Goal: Navigation & Orientation: Find specific page/section

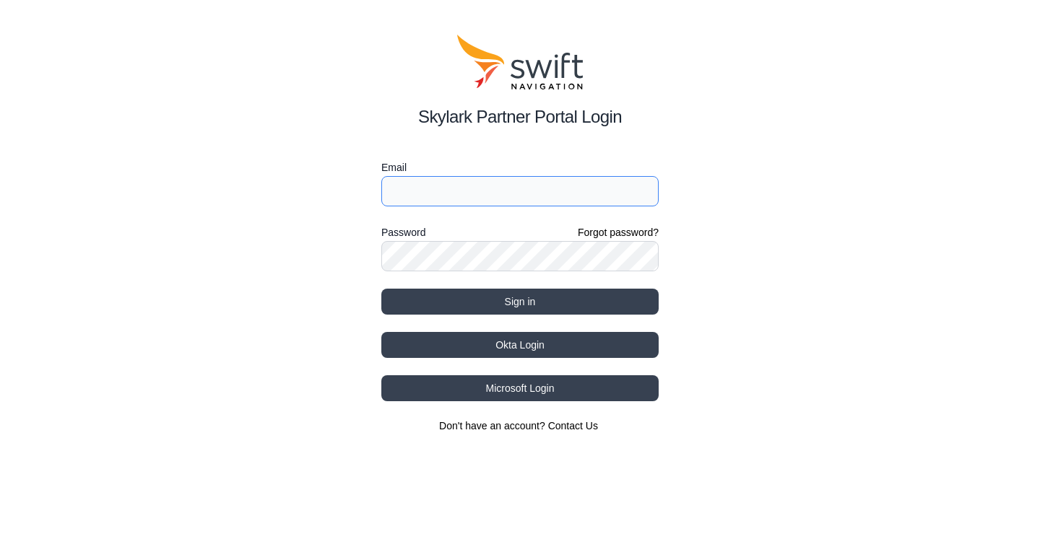
click at [444, 193] on input "Email" at bounding box center [519, 191] width 277 height 30
paste input "[PERSON_NAME][EMAIL_ADDRESS][DOMAIN_NAME] VmpsCorrDev2025"
click at [567, 184] on input "[PERSON_NAME][EMAIL_ADDRESS][DOMAIN_NAME] VmpsCorrDev2025" at bounding box center [519, 191] width 277 height 30
type input "[PERSON_NAME][EMAIL_ADDRESS][DOMAIN_NAME]"
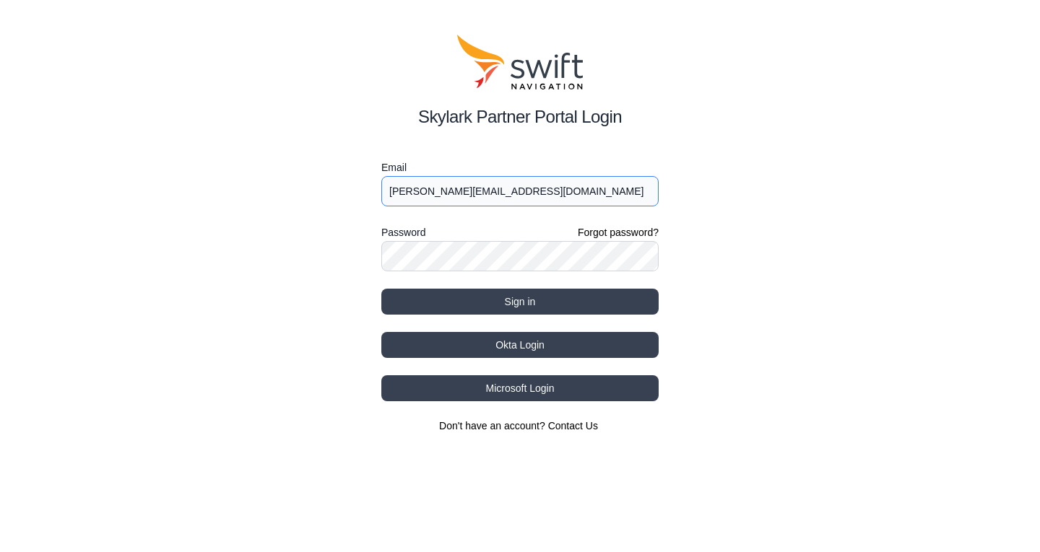
click at [559, 202] on input "[PERSON_NAME][EMAIL_ADDRESS][DOMAIN_NAME]" at bounding box center [519, 191] width 277 height 30
click at [381, 289] on button "Sign in" at bounding box center [519, 302] width 277 height 26
select select
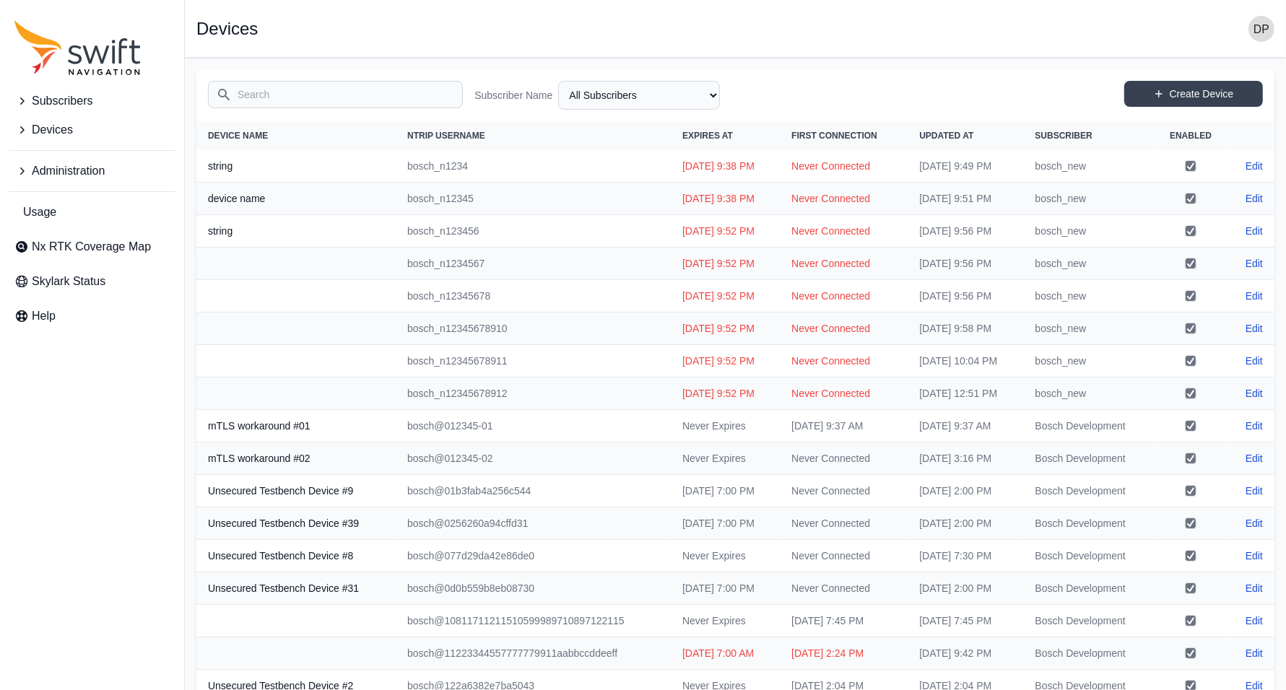
click at [23, 164] on icon "Sidenav" at bounding box center [21, 171] width 14 height 14
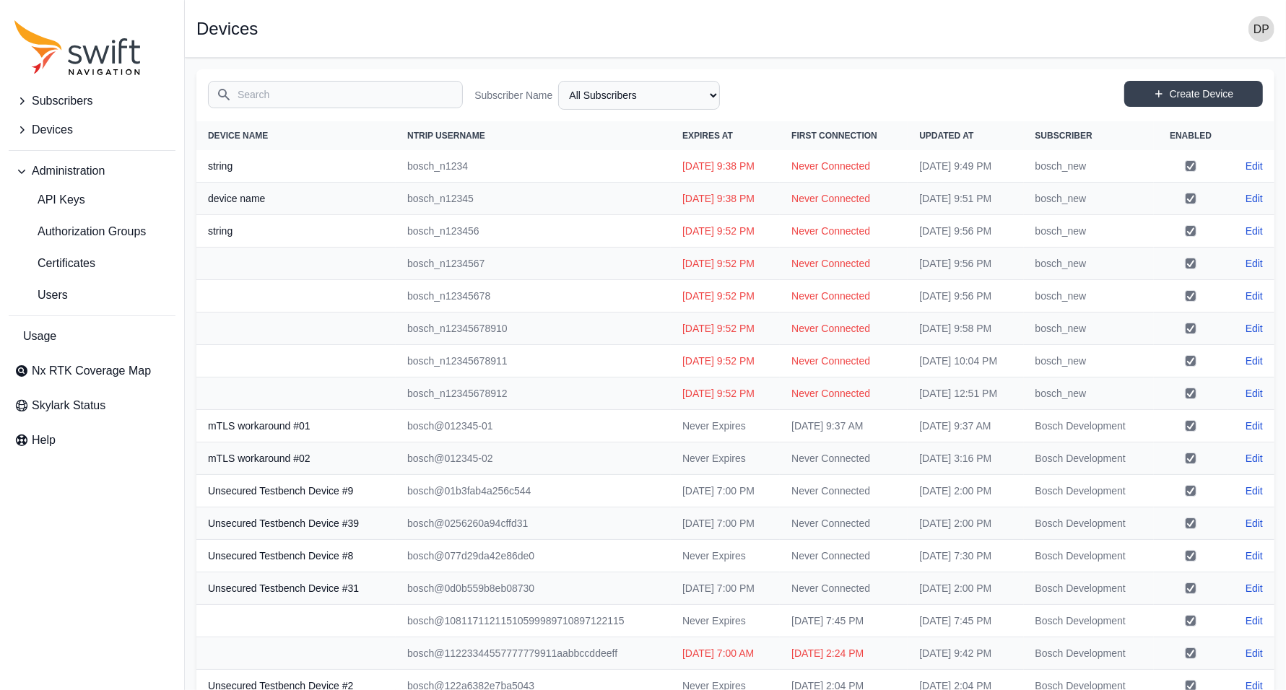
click at [26, 134] on icon "Sidenav" at bounding box center [21, 130] width 14 height 14
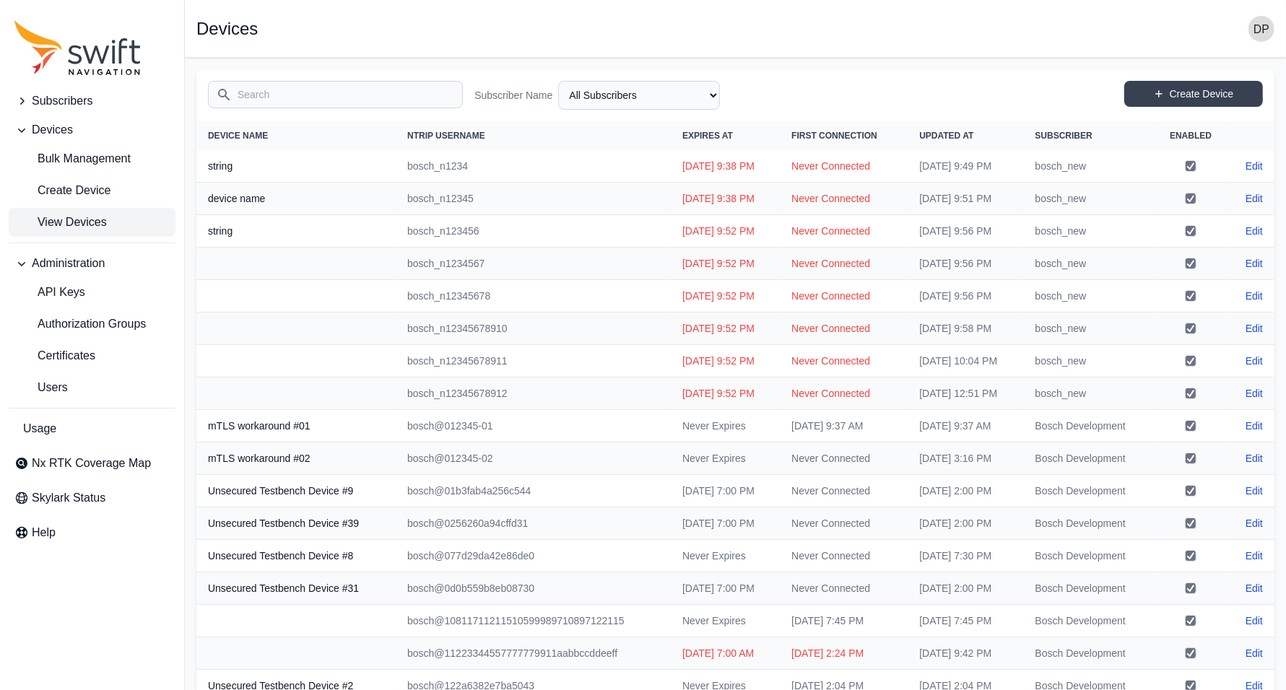
click at [98, 219] on span "View Devices" at bounding box center [60, 222] width 92 height 17
click at [659, 90] on select "All Subscribers Backend Tests Bosch Development bosch_new Volvo EU/NA Volvo EU/…" at bounding box center [639, 95] width 162 height 29
click at [661, 98] on select "All Subscribers Backend Tests Bosch Development bosch_new Volvo EU/NA Volvo EU/…" at bounding box center [639, 95] width 162 height 29
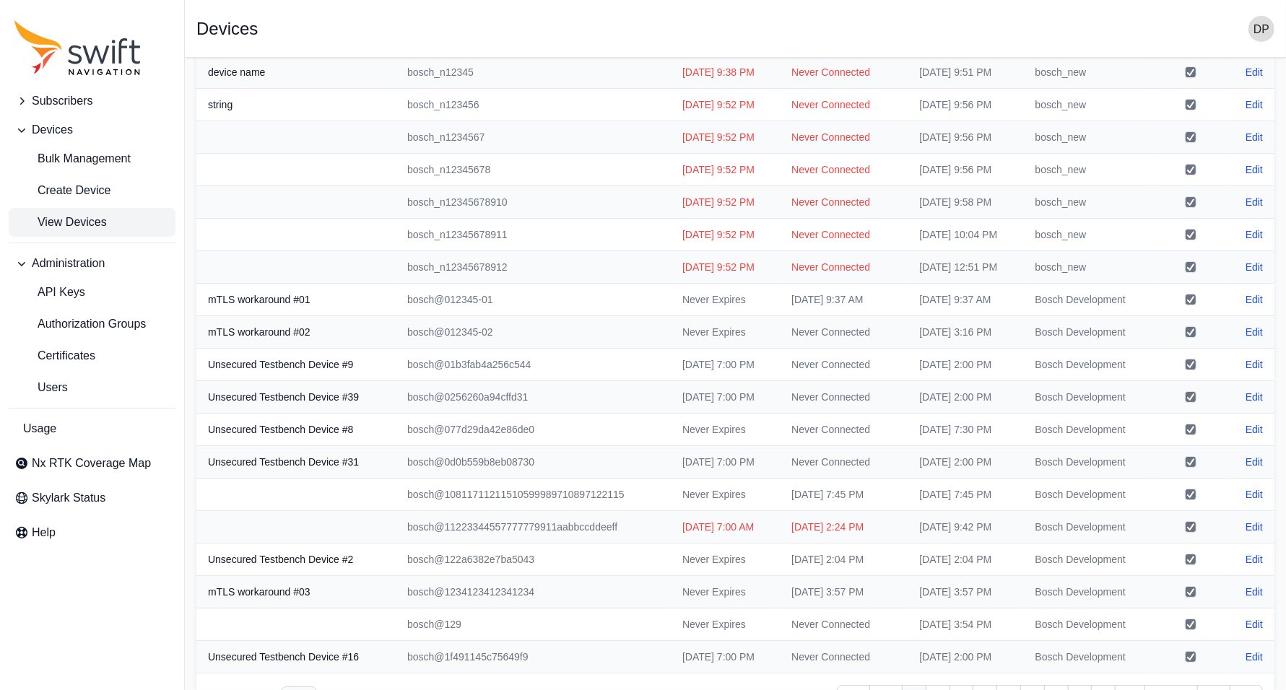
scroll to position [82, 0]
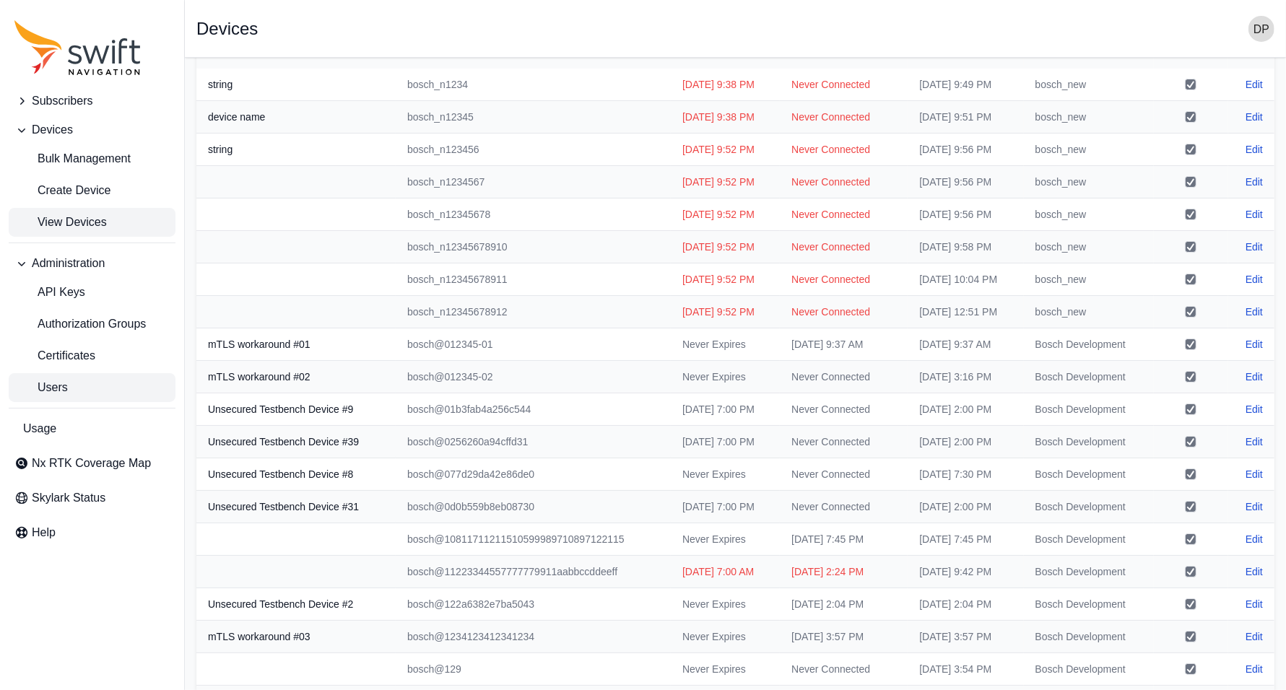
click at [103, 381] on link "Users" at bounding box center [92, 387] width 167 height 29
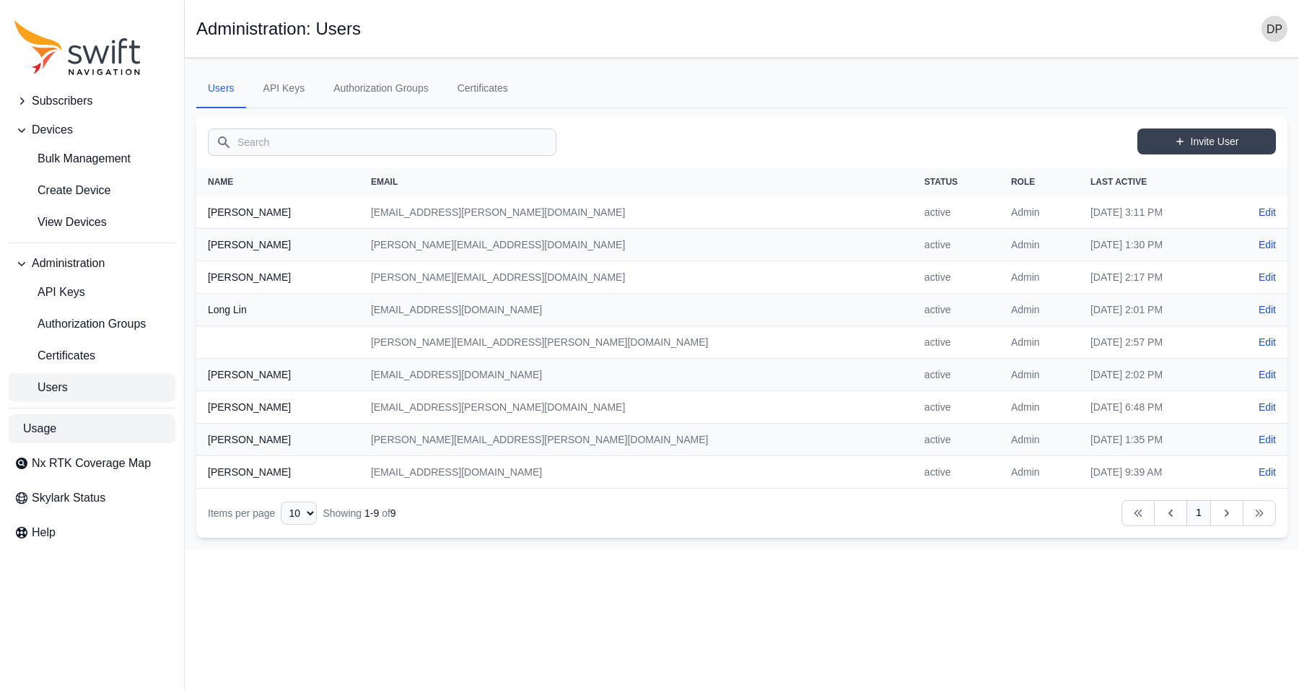
click at [73, 419] on link "Usage" at bounding box center [92, 428] width 167 height 29
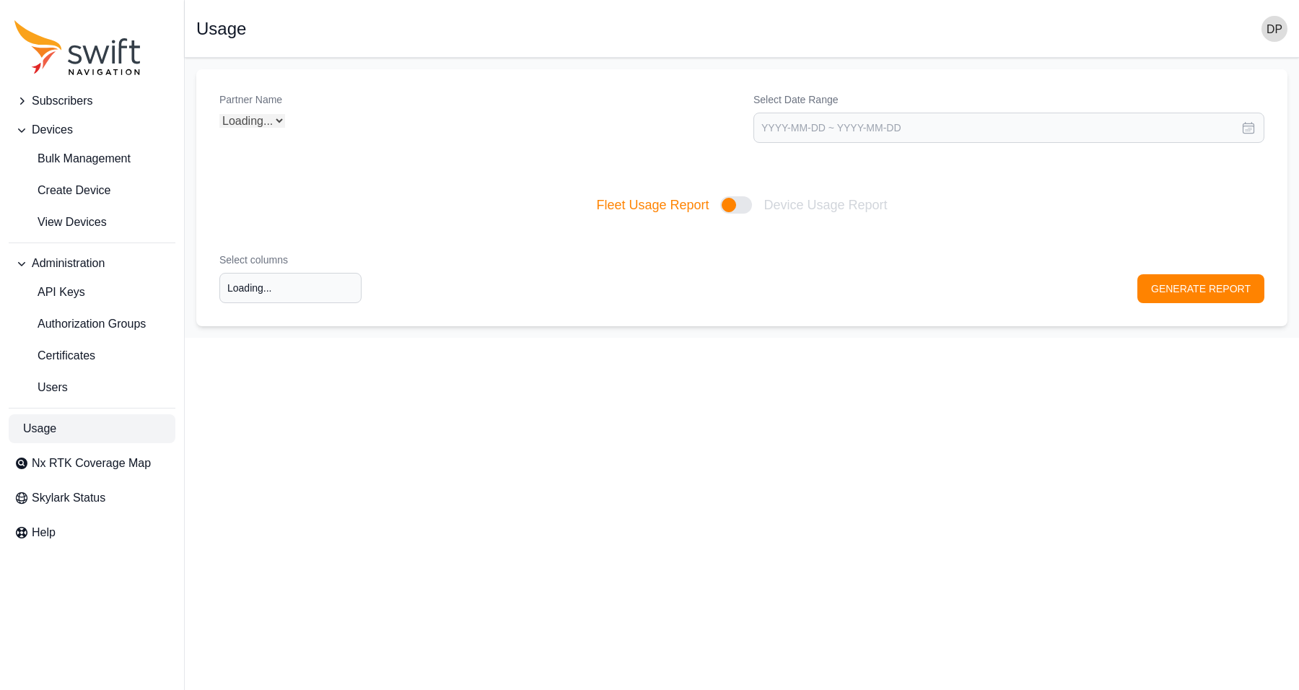
type input "Select columns"
select select "Partner Name"
click at [98, 293] on link "API Keys" at bounding box center [92, 292] width 167 height 29
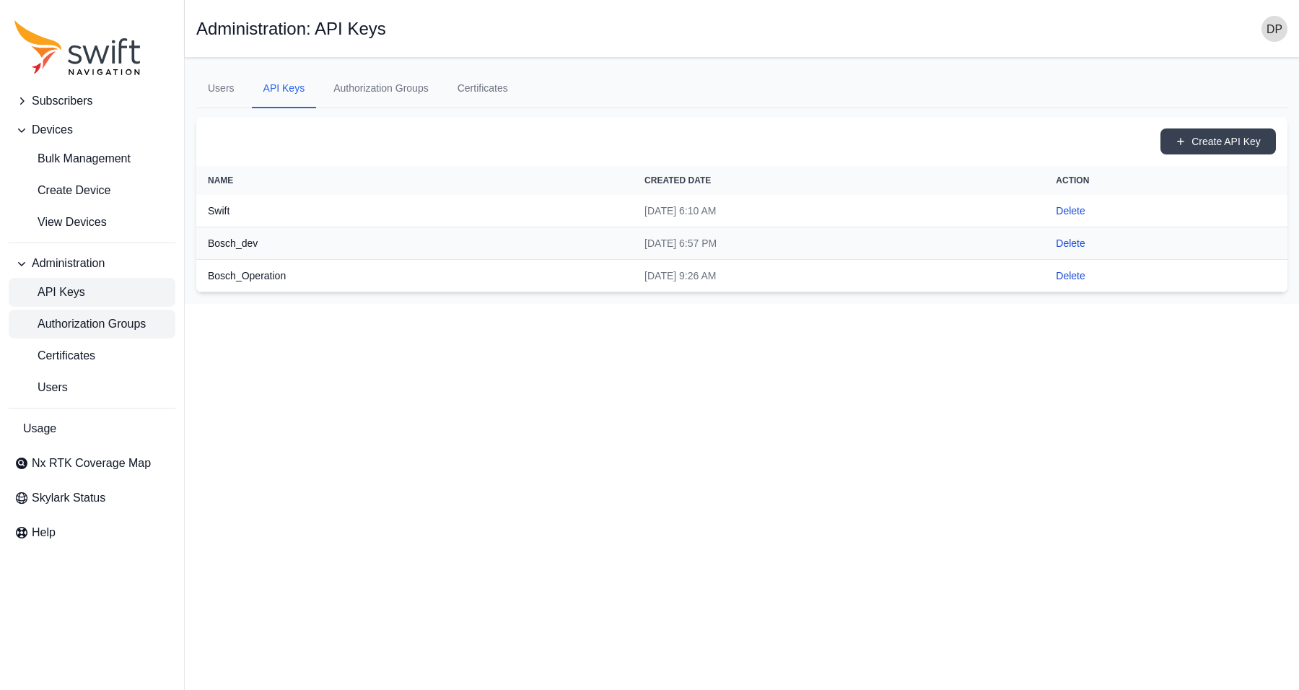
click at [120, 326] on span "Authorization Groups" at bounding box center [79, 323] width 131 height 17
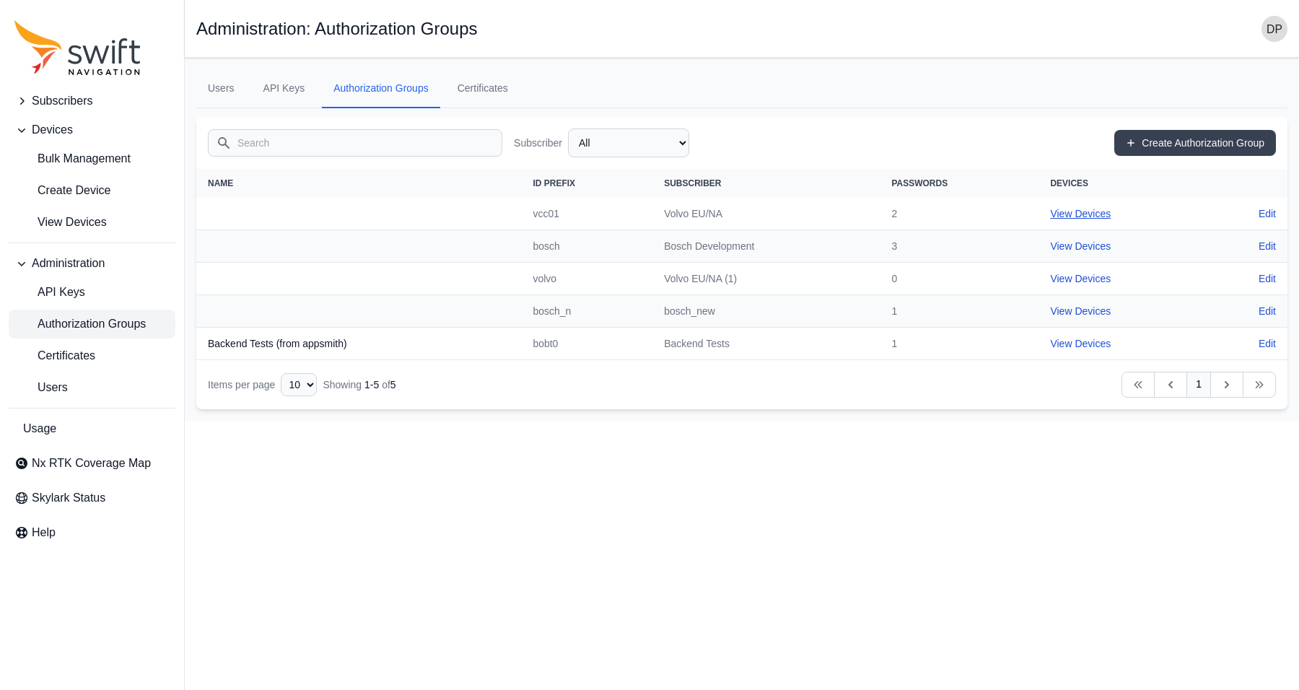
click at [1039, 212] on link "View Devices" at bounding box center [1080, 214] width 61 height 12
select select "ce3cf48c-b7dd-4fc1-a792-c318c60395d8"
click at [1039, 244] on link "View Devices" at bounding box center [1080, 246] width 61 height 12
select select "b43f0a7d-dd7d-4ae8-a927-b73cea2dd96c"
click at [1039, 279] on link "View Devices" at bounding box center [1080, 279] width 61 height 12
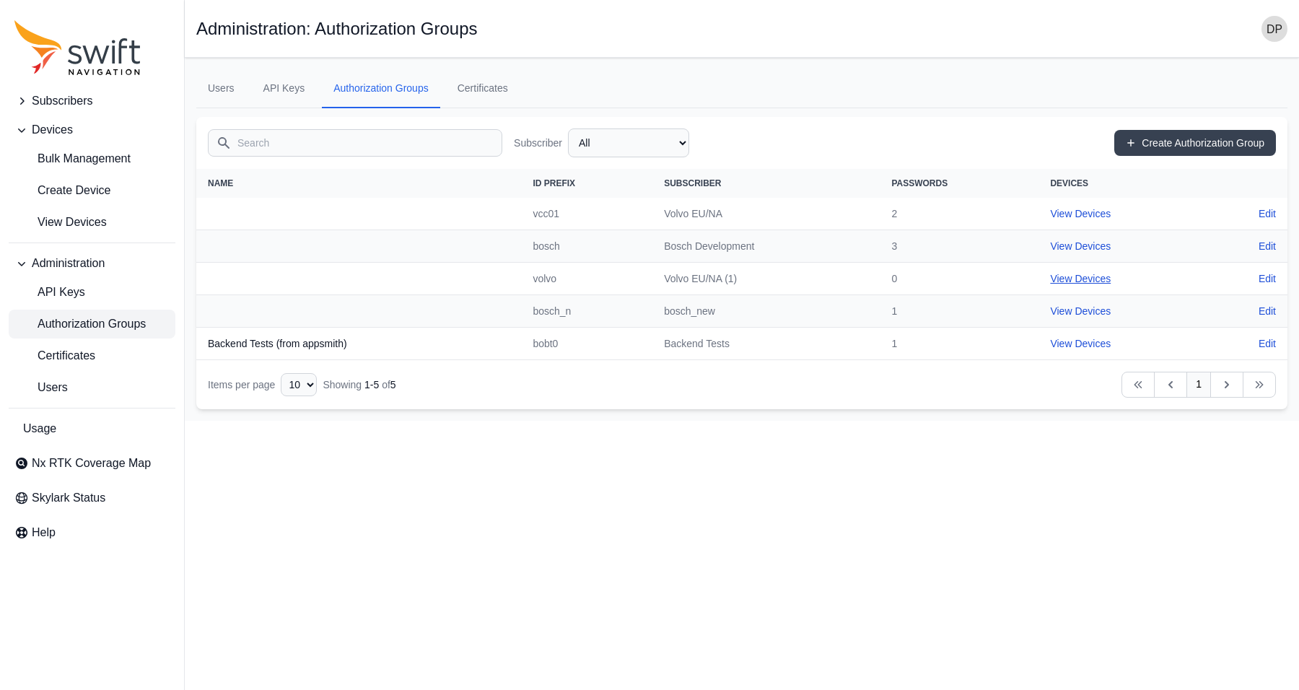
select select "46685dc8-e65b-47e6-9580-bcf559a660d5"
click at [1039, 316] on td "View Devices" at bounding box center [1122, 311] width 167 height 32
click at [1039, 315] on link "View Devices" at bounding box center [1080, 311] width 61 height 12
select select "975d8786-9359-43ab-aeb9-437643dfed1f"
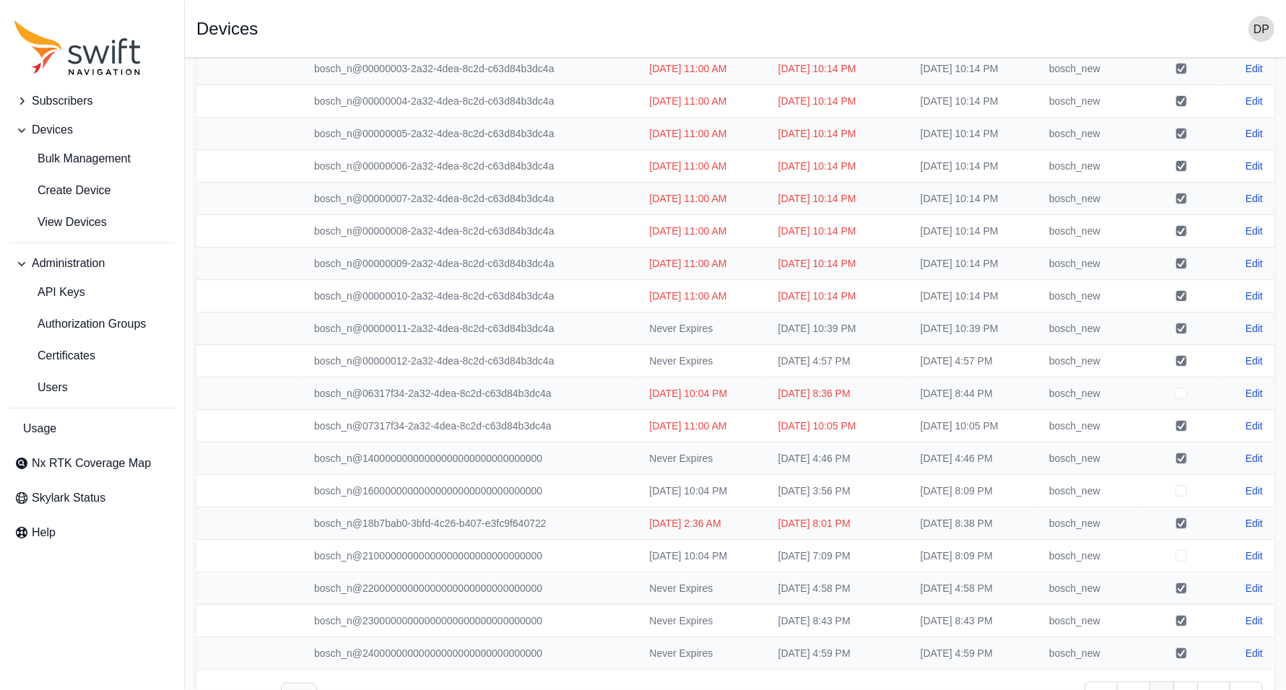
scroll to position [172, 0]
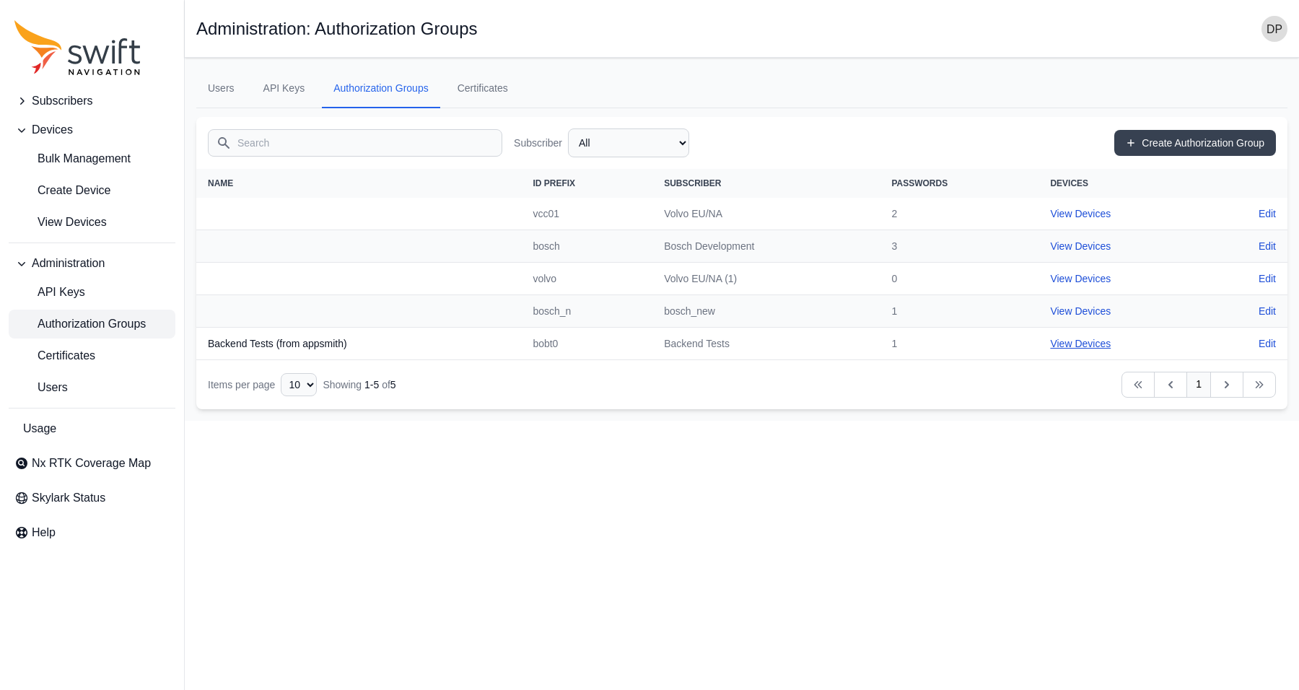
click at [1039, 347] on link "View Devices" at bounding box center [1080, 344] width 61 height 12
select select "3d379700-dc57-4dff-8163-75ea9bdac3b0"
